Goal: Information Seeking & Learning: Learn about a topic

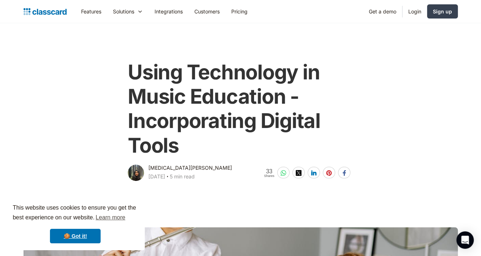
scroll to position [12, 0]
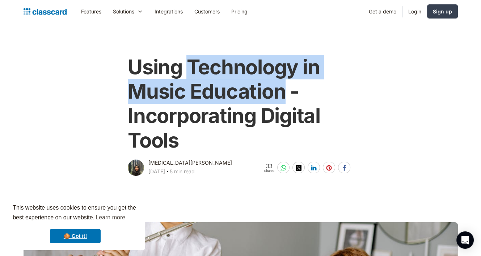
drag, startPoint x: 192, startPoint y: 58, endPoint x: 283, endPoint y: 92, distance: 97.3
click at [283, 92] on h1 "Using Technology in Music Education - Incorporating Digital Tools" at bounding box center [240, 103] width 225 height 97
copy h1 "Technology in Music Education"
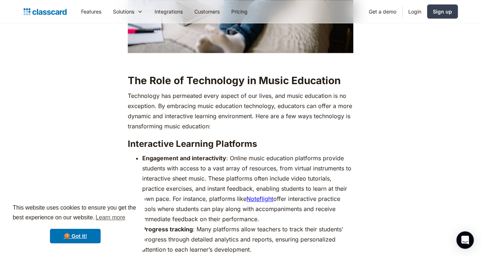
scroll to position [655, 0]
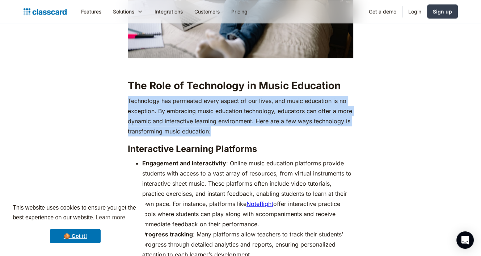
drag, startPoint x: 126, startPoint y: 97, endPoint x: 235, endPoint y: 131, distance: 113.6
copy p "Technology has permeated every aspect of our lives, and music education is no e…"
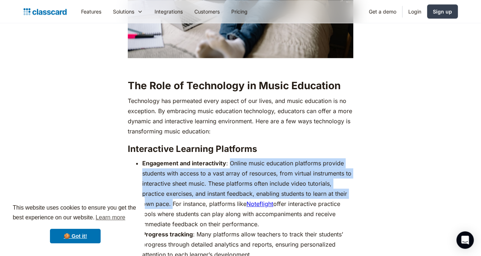
drag, startPoint x: 230, startPoint y: 160, endPoint x: 173, endPoint y: 203, distance: 71.7
click at [173, 203] on li "Engagement and interactivity : Online music education platforms provide student…" at bounding box center [247, 193] width 211 height 71
copy li "Online music education platforms provide students with access to a vast array o…"
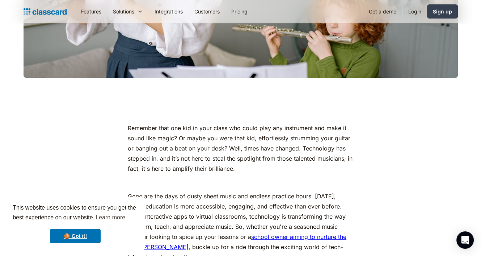
scroll to position [33, 0]
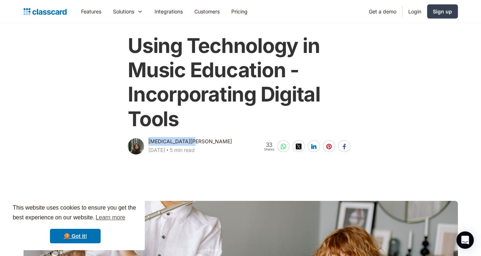
drag, startPoint x: 147, startPoint y: 140, endPoint x: 191, endPoint y: 142, distance: 44.6
click at [191, 142] on div "[MEDICAL_DATA][PERSON_NAME] [DATE] ‧ 5 min read" at bounding box center [180, 146] width 104 height 19
copy div "[MEDICAL_DATA][PERSON_NAME]"
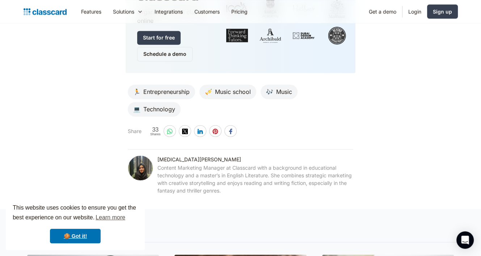
scroll to position [3376, 0]
